Goal: Information Seeking & Learning: Learn about a topic

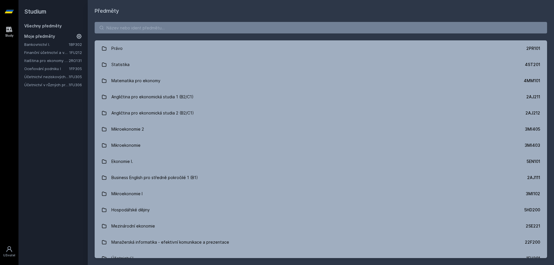
click at [45, 44] on link "Bankovnictví I." at bounding box center [46, 45] width 44 height 6
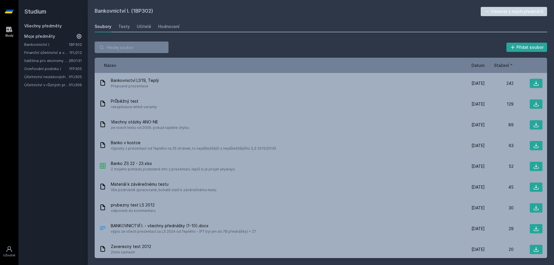
click at [480, 66] on span "Datum" at bounding box center [477, 65] width 13 height 6
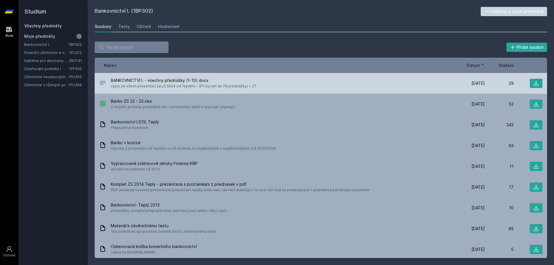
click at [222, 83] on span "BANKOVNICTVÍ I. - všechny přednášky (1-10).docx" at bounding box center [183, 81] width 145 height 6
click at [536, 81] on icon at bounding box center [536, 83] width 6 height 6
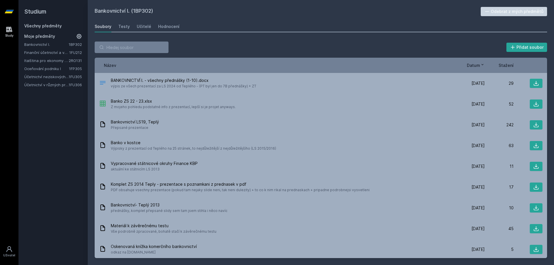
scroll to position [6, 0]
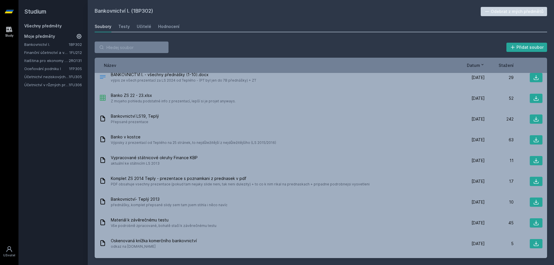
click at [232, 32] on div "Bankovnictví I. (1BP302) Odebrat z mých předmětů Soubory Testy Učitelé Hodnocen…" at bounding box center [321, 132] width 452 height 251
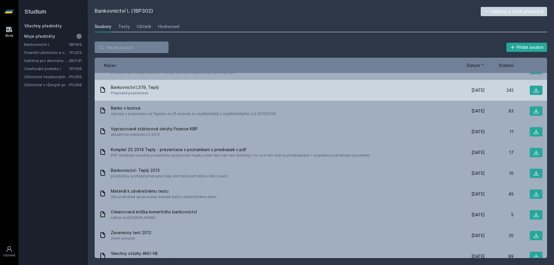
scroll to position [0, 0]
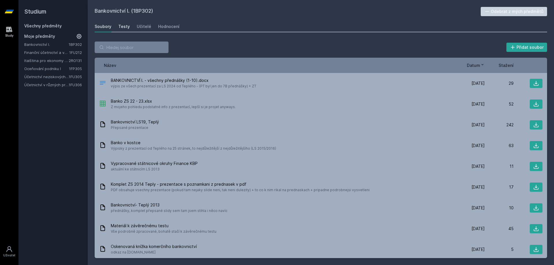
click at [125, 26] on div "Testy" at bounding box center [124, 27] width 12 height 6
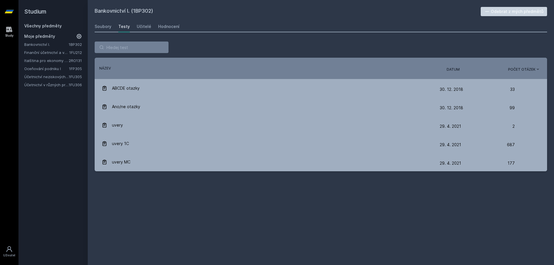
click at [456, 70] on span "Datum" at bounding box center [452, 69] width 13 height 5
click at [149, 25] on div "Soubory Testy Učitelé Hodnocení" at bounding box center [321, 27] width 452 height 12
click at [140, 27] on div "Učitelé" at bounding box center [144, 27] width 14 height 6
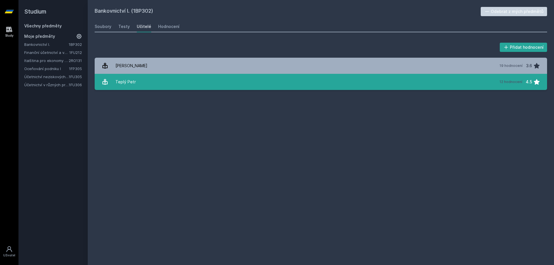
click at [137, 81] on link "Teplý Petr 12 hodnocení 4.5" at bounding box center [321, 82] width 452 height 16
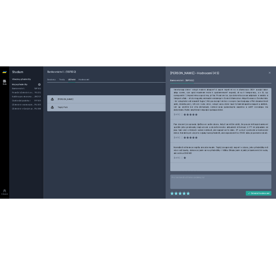
scroll to position [311, 0]
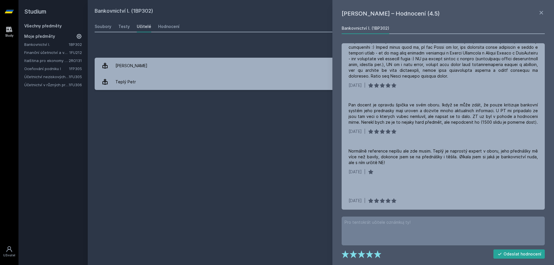
click at [265, 146] on div "Bankovnictví I. (1BP302) Odebrat z mých předmětů Soubory Testy Učitelé Hodnocen…" at bounding box center [321, 132] width 452 height 251
click at [166, 25] on div "Hodnocení" at bounding box center [168, 27] width 21 height 6
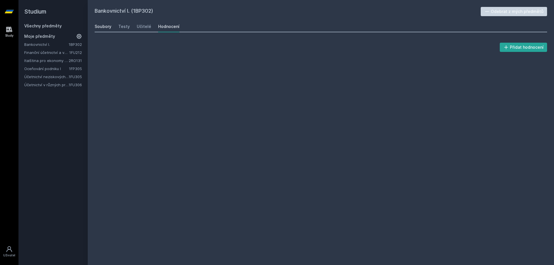
click at [98, 22] on link "Soubory" at bounding box center [103, 27] width 17 height 12
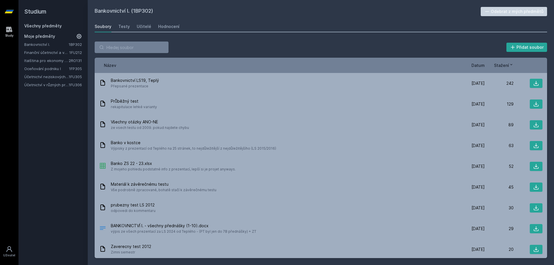
click at [44, 68] on link "Oceňování podniku I" at bounding box center [46, 69] width 45 height 6
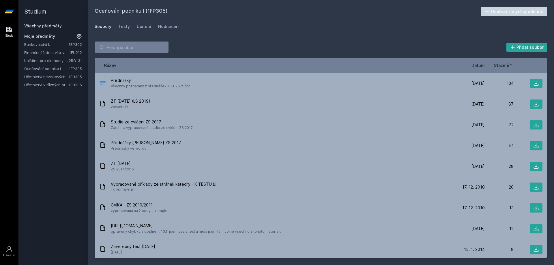
click at [476, 68] on span "Datum" at bounding box center [477, 65] width 13 height 6
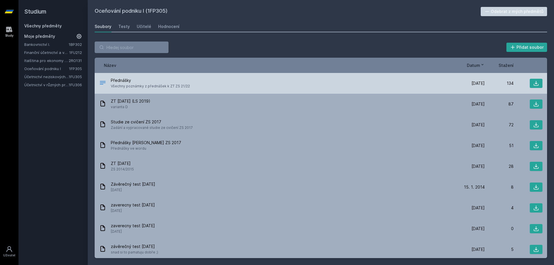
click at [238, 89] on div "Přednášky Všechny poznámky z přednášek k ZT ZS 21/22" at bounding box center [277, 84] width 356 height 12
click at [143, 78] on span "Přednášky" at bounding box center [150, 81] width 79 height 6
click at [100, 82] on icon at bounding box center [102, 82] width 7 height 7
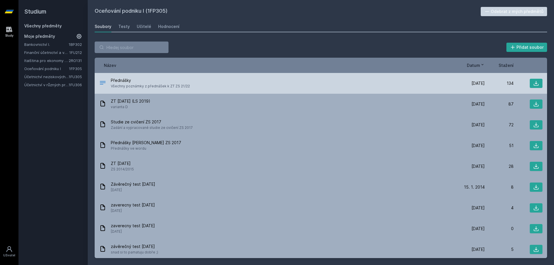
click at [100, 82] on icon at bounding box center [102, 82] width 7 height 7
click at [540, 82] on button at bounding box center [535, 83] width 13 height 9
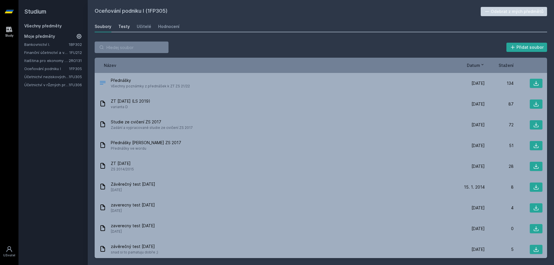
click at [122, 26] on div "Testy" at bounding box center [124, 27] width 12 height 6
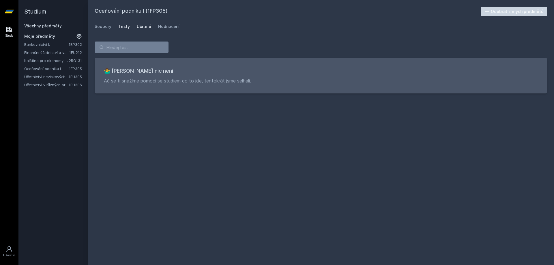
click at [145, 25] on div "Učitelé" at bounding box center [144, 27] width 14 height 6
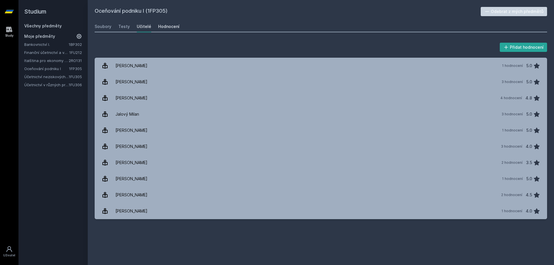
click at [163, 25] on div "Hodnocení" at bounding box center [168, 27] width 21 height 6
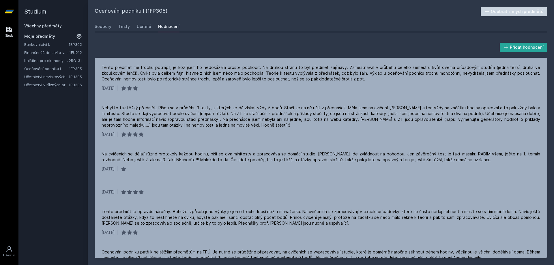
click at [314, 14] on h2 "Oceňování podniku I (1FP305)" at bounding box center [288, 11] width 386 height 9
click at [48, 53] on link "Finanční účetnictví a výkaznictví podle Mezinárodních standardů účetního výkazn…" at bounding box center [46, 53] width 45 height 6
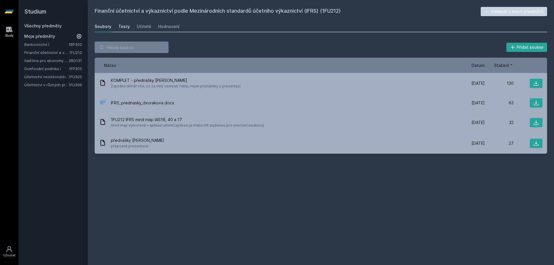
click at [125, 29] on div "Testy" at bounding box center [124, 27] width 12 height 6
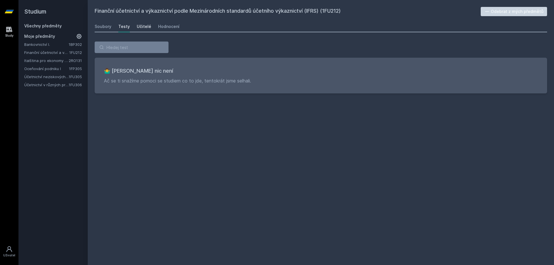
click at [138, 27] on div "Učitelé" at bounding box center [144, 27] width 14 height 6
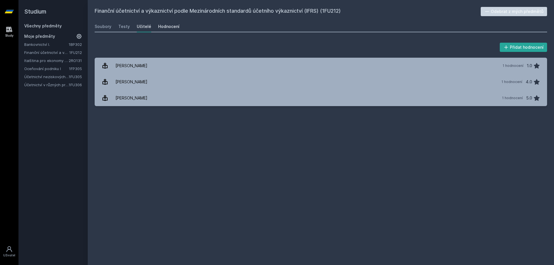
click at [167, 27] on div "Hodnocení" at bounding box center [168, 27] width 21 height 6
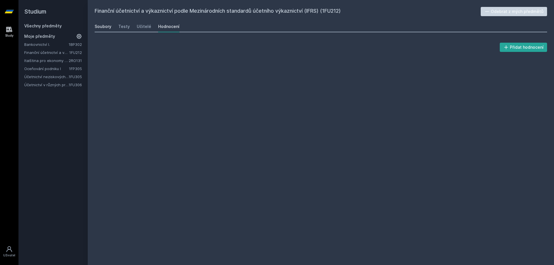
click at [100, 27] on div "Soubory" at bounding box center [103, 27] width 17 height 6
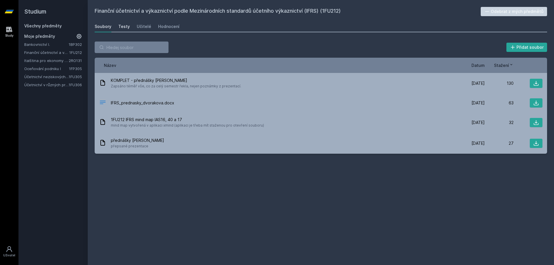
click at [123, 27] on div "Testy" at bounding box center [124, 27] width 12 height 6
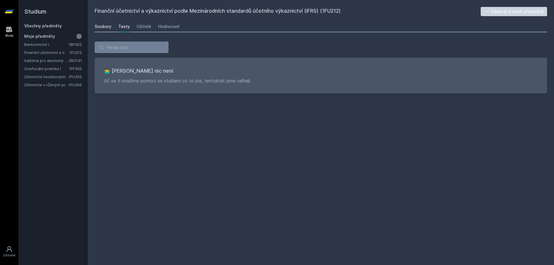
click at [105, 27] on div "Soubory" at bounding box center [103, 27] width 17 height 6
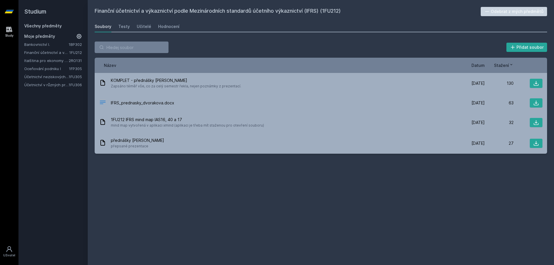
click at [196, 215] on div "Finanční účetnictví a výkaznictví podle Mezinárodních standardů účetního výkazn…" at bounding box center [321, 132] width 452 height 251
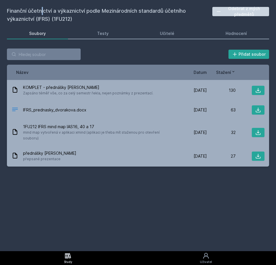
click at [27, 9] on h2 "Finanční účetnictví a výkaznictví podle Mezinárodních standardů účetního výkazn…" at bounding box center [110, 15] width 206 height 16
click at [42, 32] on div "Soubory" at bounding box center [37, 34] width 17 height 6
click at [50, 3] on div "Finanční účetnictví a výkaznictví podle Mezinárodních standardů účetního výkazn…" at bounding box center [138, 125] width 276 height 251
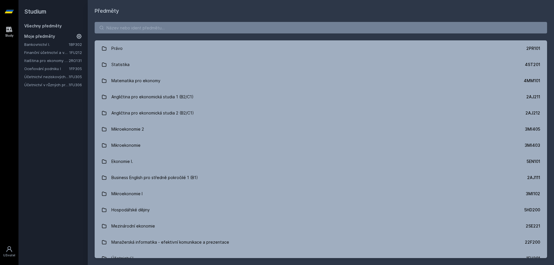
click at [43, 52] on link "Finanční účetnictví a výkaznictví podle Mezinárodních standardů účetního výkazn…" at bounding box center [46, 53] width 45 height 6
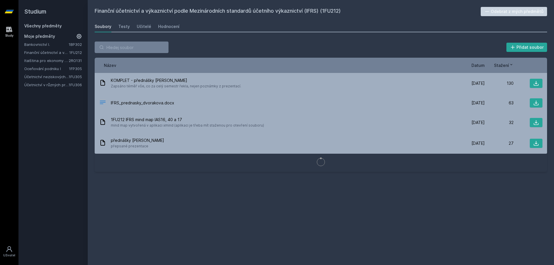
click at [43, 84] on link "Účetnictví v různých právních formách podnikání" at bounding box center [46, 85] width 44 height 6
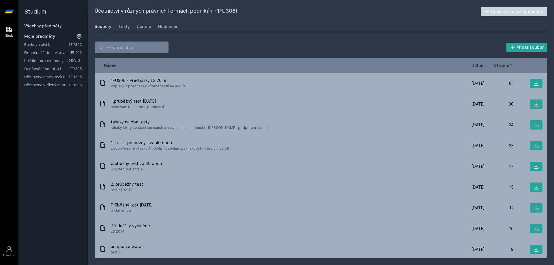
click at [479, 65] on span "Datum" at bounding box center [477, 65] width 13 height 6
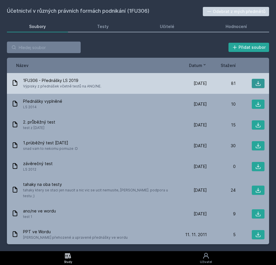
click at [259, 82] on icon at bounding box center [258, 83] width 6 height 6
